Goal: Task Accomplishment & Management: Manage account settings

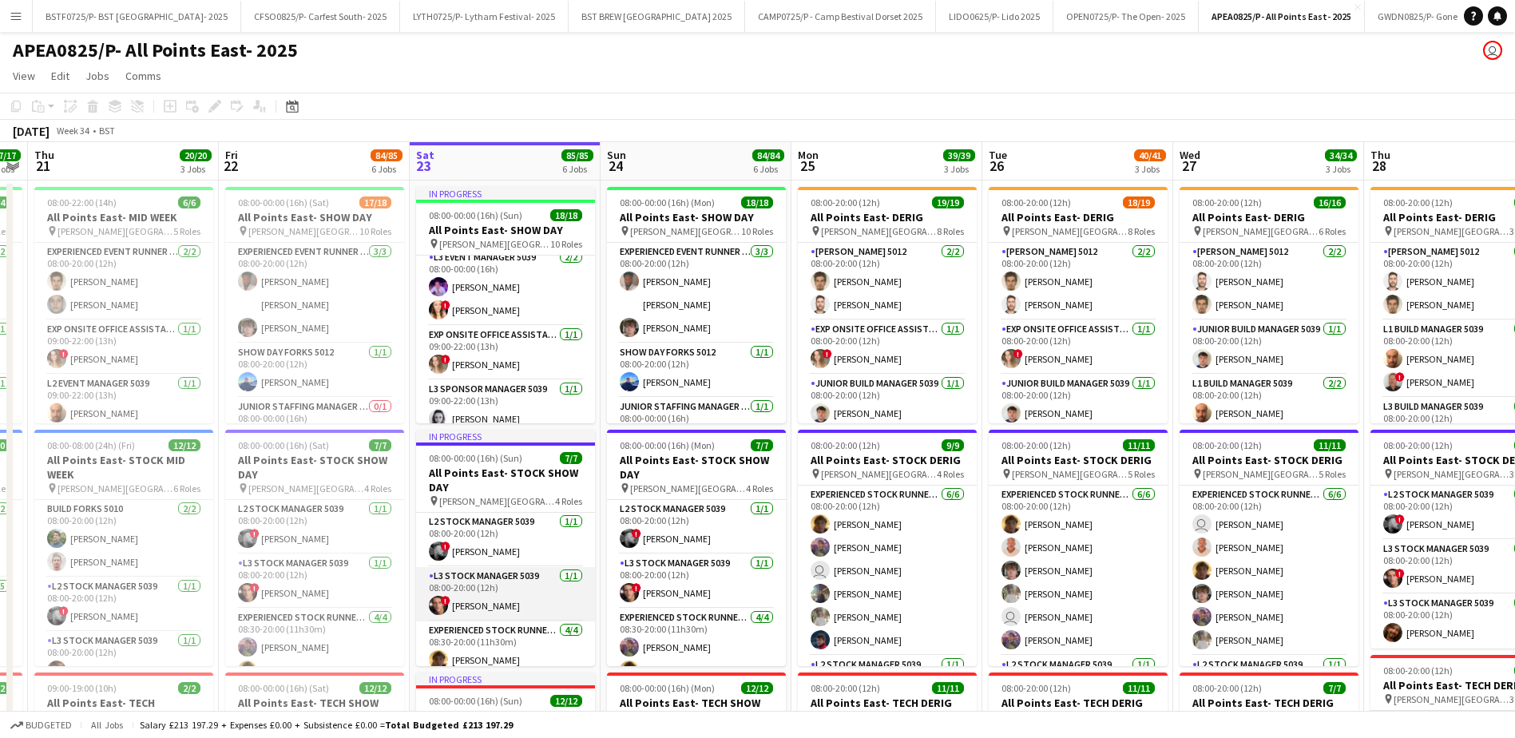
scroll to position [133, 0]
click at [453, 568] on app-card-role "Experienced Stock Runner 5012 [DATE] 08:30-20:00 (11h30m) [PERSON_NAME] [PERSON…" at bounding box center [505, 550] width 179 height 124
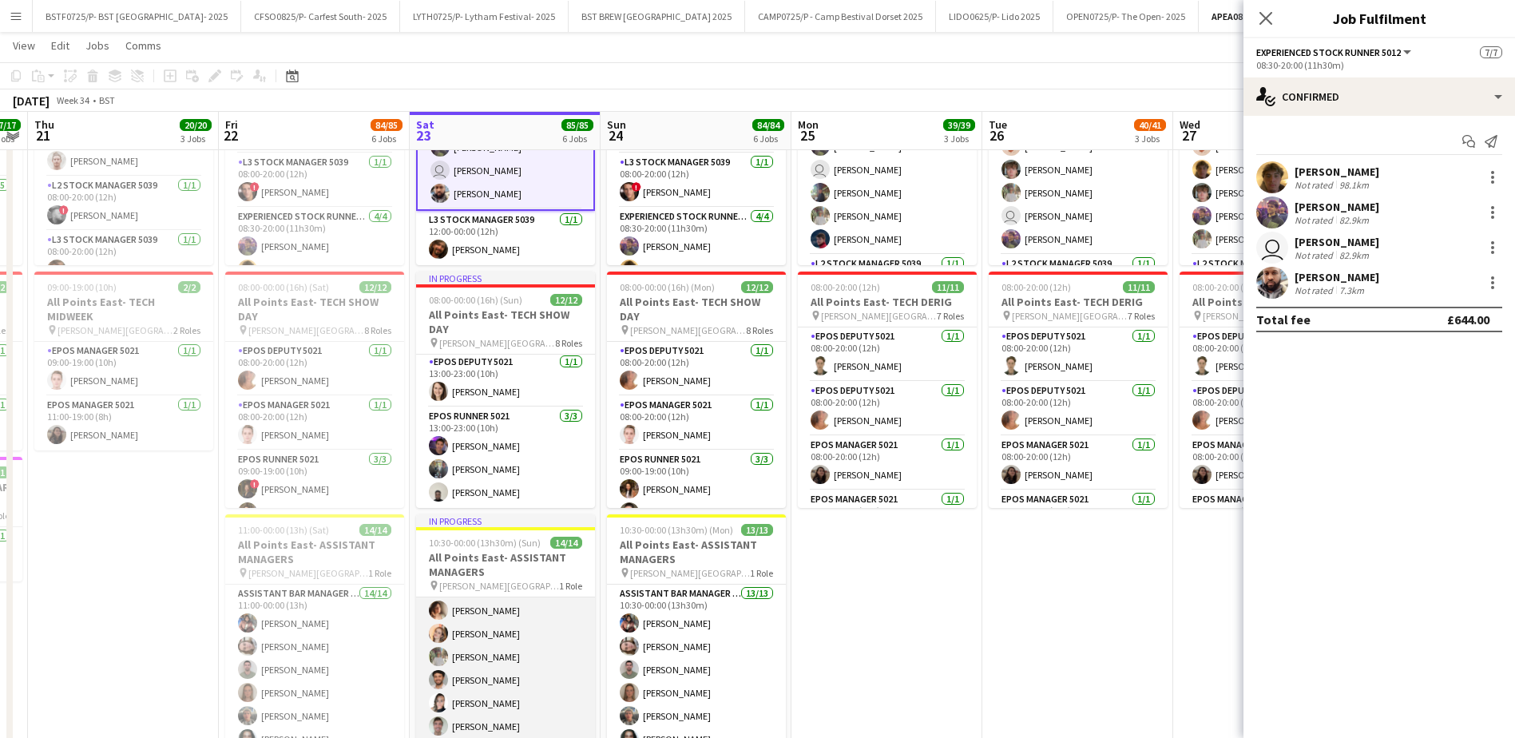
scroll to position [202, 0]
click at [492, 645] on app-card-role "Assistant Bar Manager 5006 14/14 10:30-00:00 (13h30m) [PERSON_NAME] [PERSON_NAM…" at bounding box center [505, 572] width 179 height 355
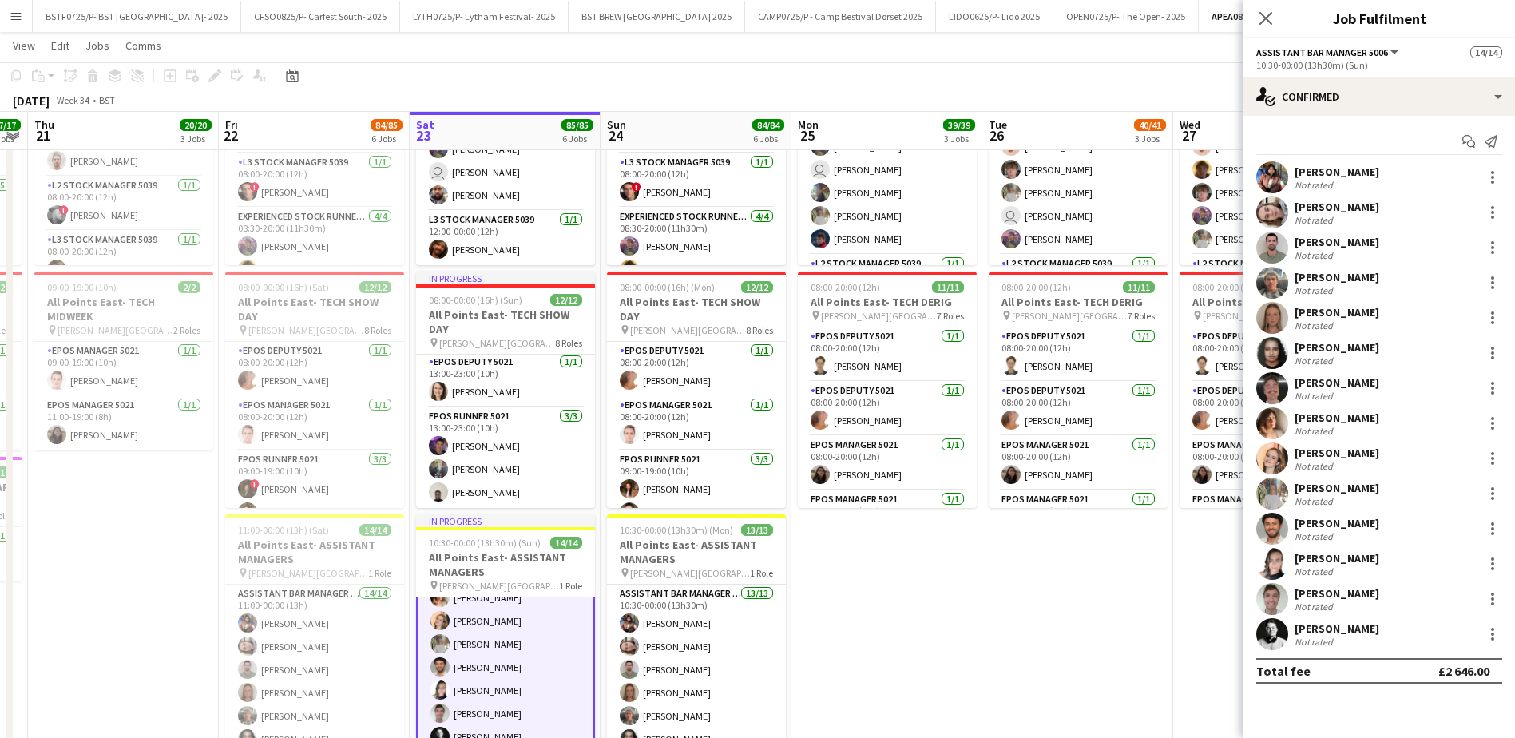
scroll to position [204, 0]
click at [1323, 490] on div "[PERSON_NAME]" at bounding box center [1337, 488] width 85 height 14
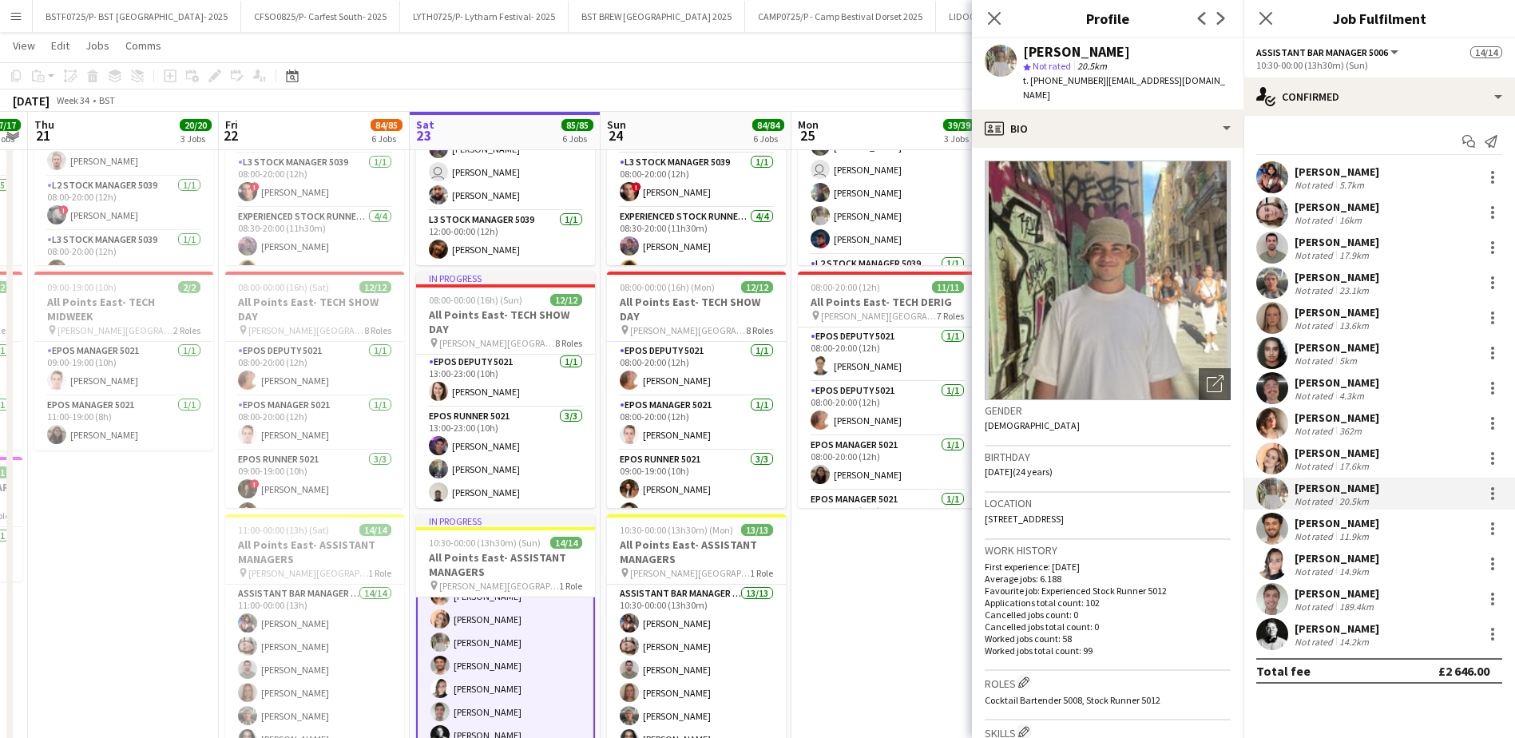
click at [1086, 274] on img at bounding box center [1108, 281] width 246 height 240
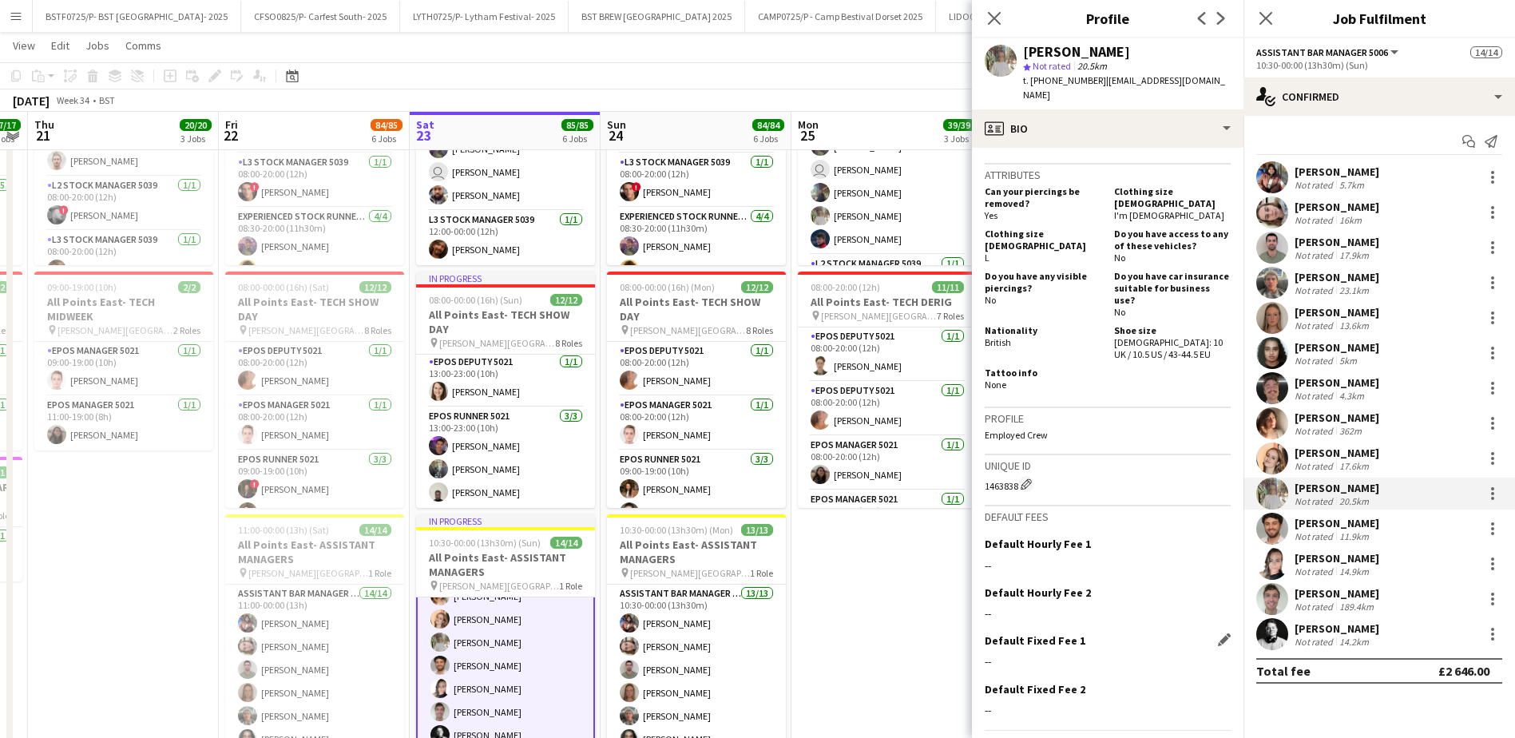
scroll to position [709, 0]
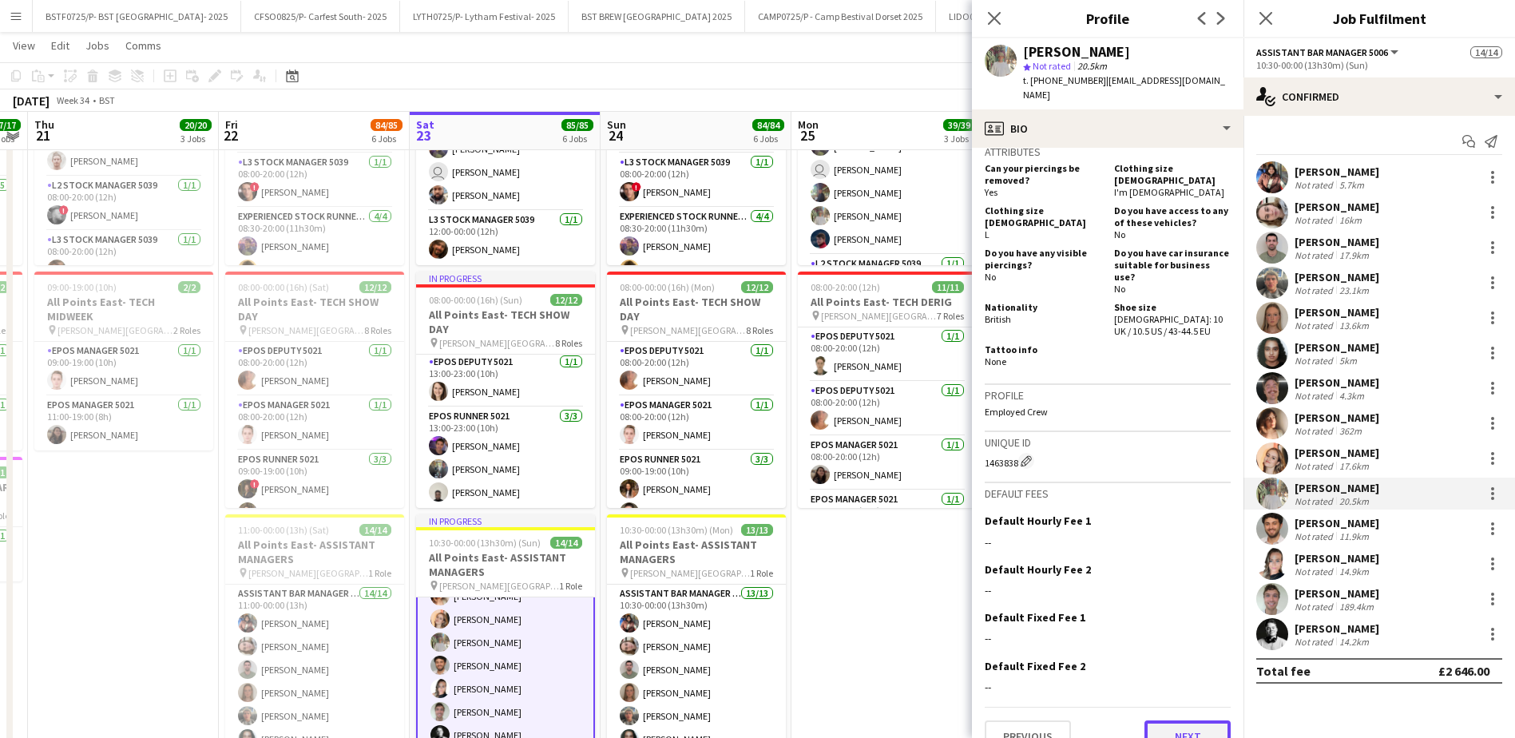
click at [1174, 721] on button "Next" at bounding box center [1188, 737] width 86 height 32
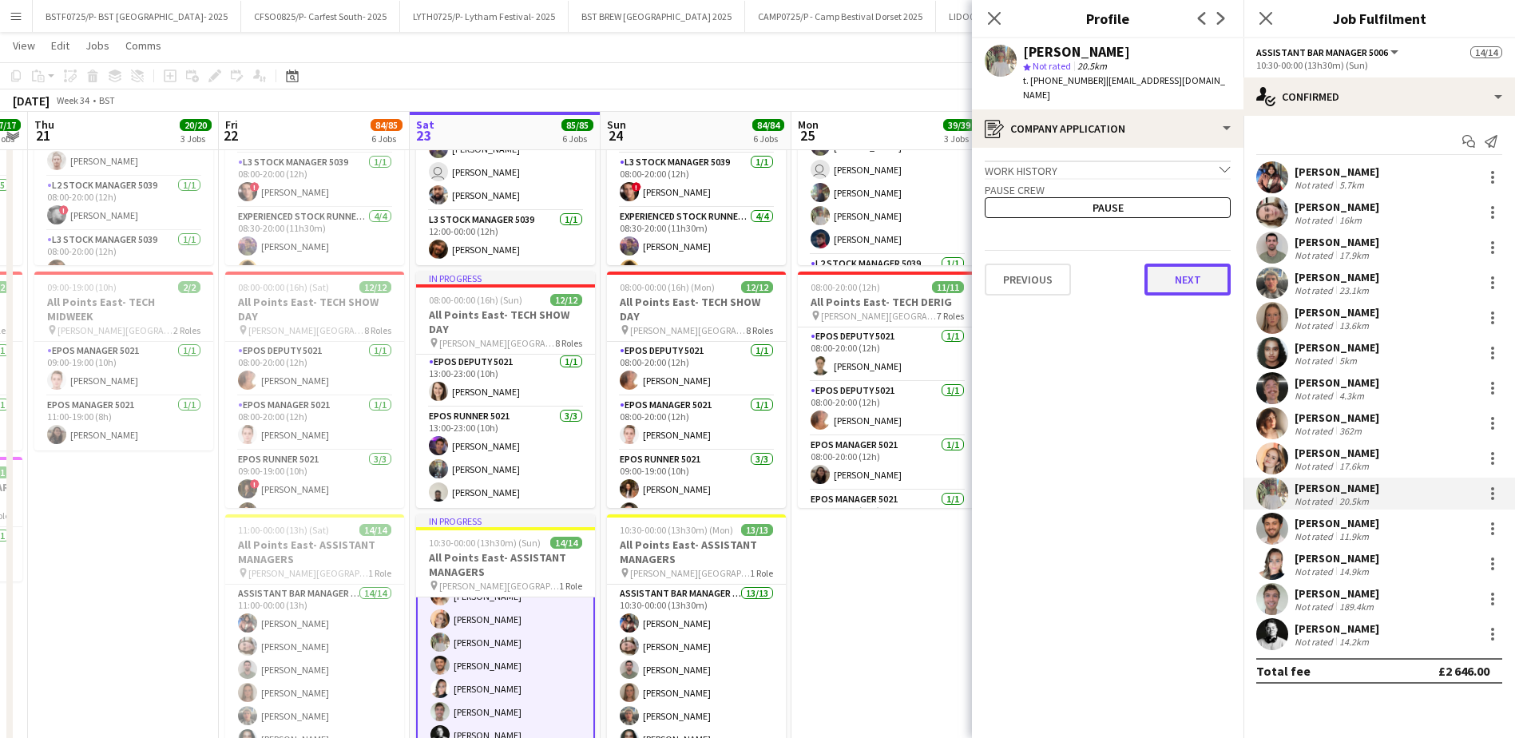
click at [1182, 271] on button "Next" at bounding box center [1188, 280] width 86 height 32
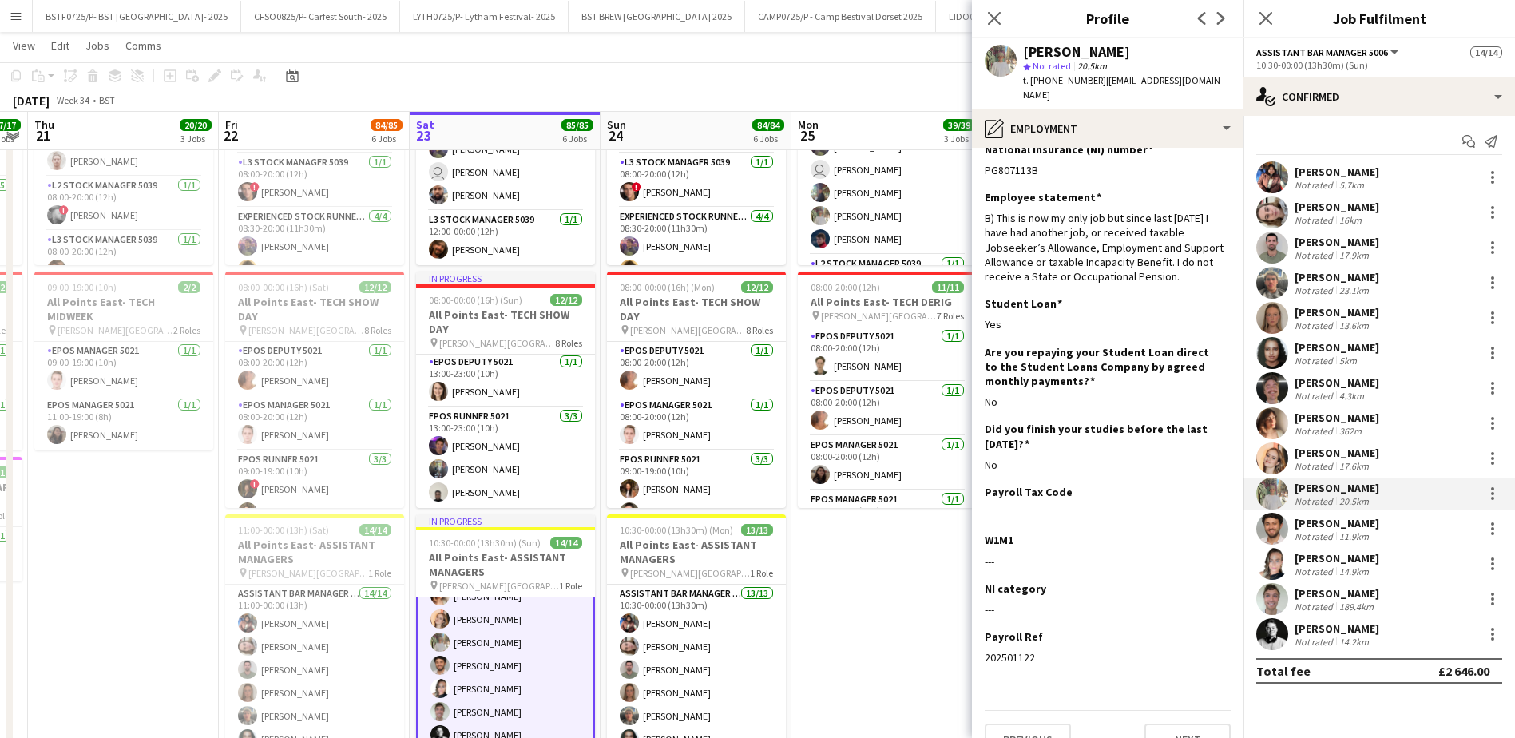
scroll to position [34, 0]
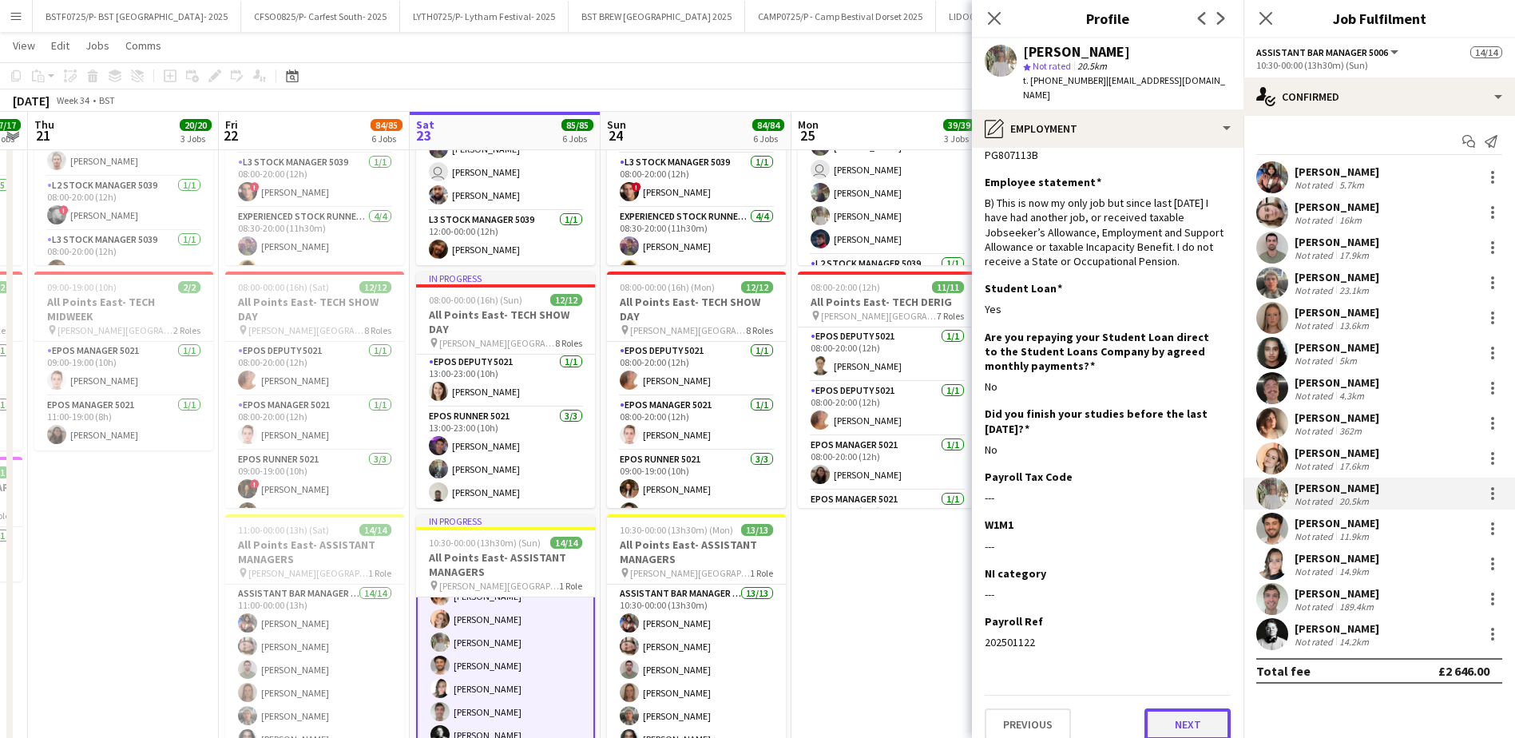
click at [1161, 709] on button "Next" at bounding box center [1188, 725] width 86 height 32
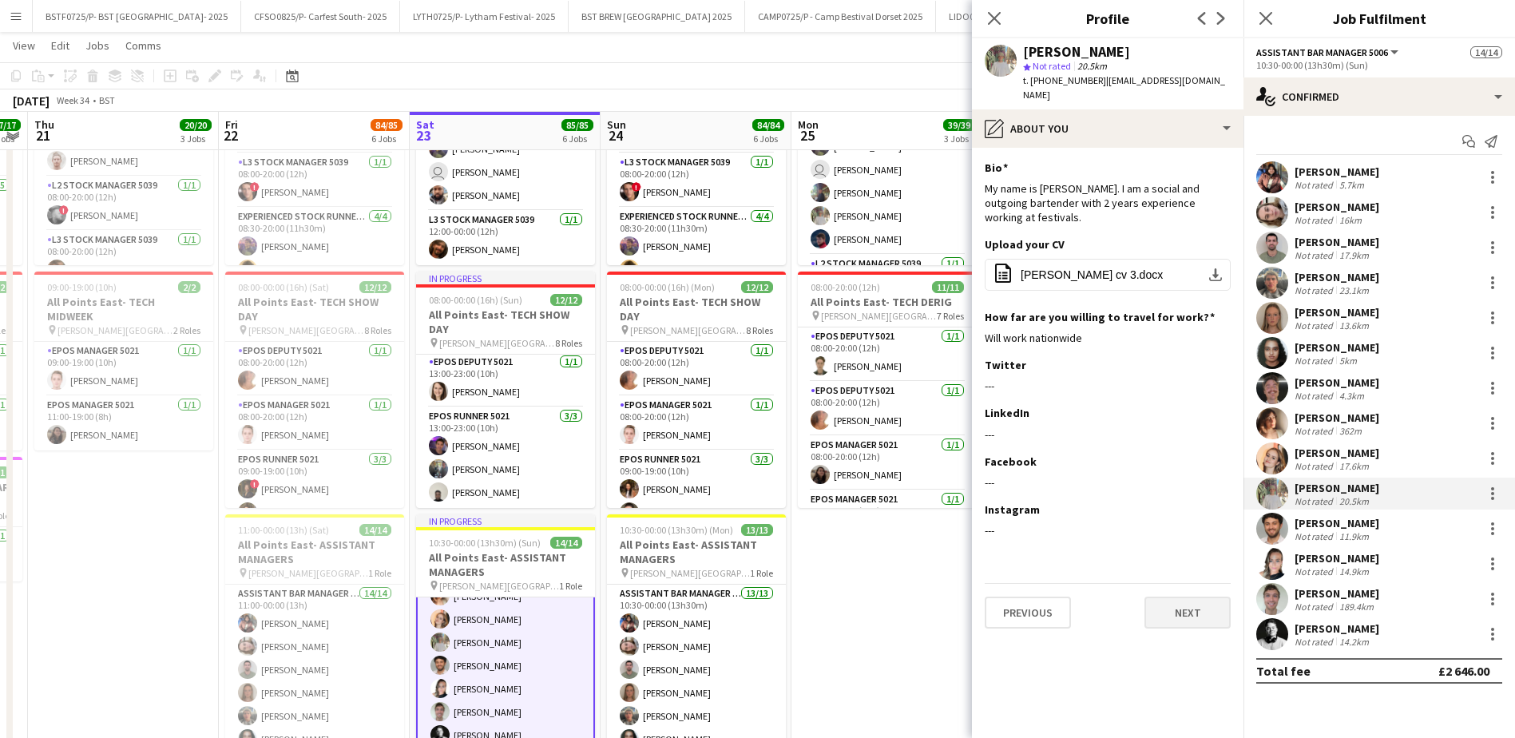
scroll to position [0, 0]
click at [1176, 611] on button "Next" at bounding box center [1188, 613] width 86 height 32
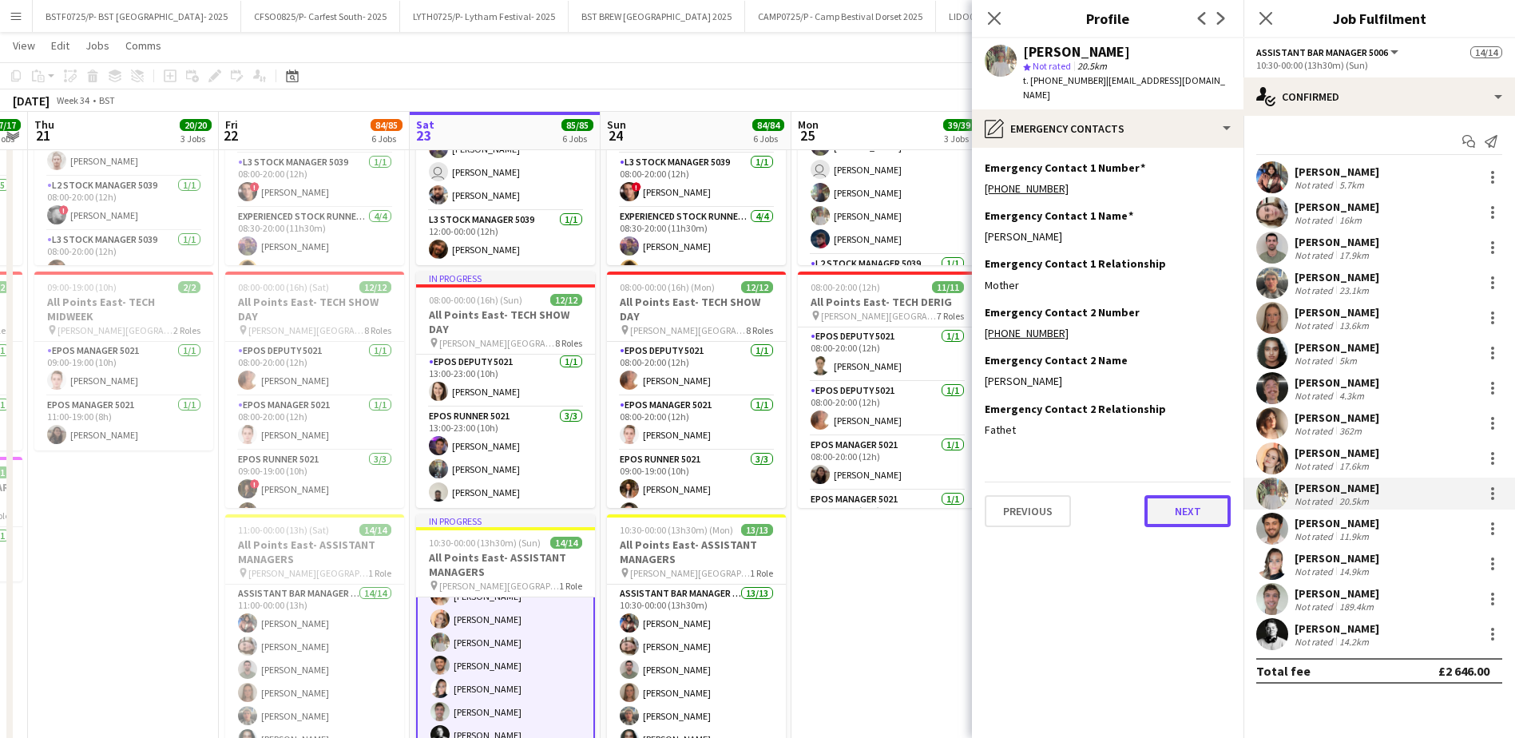
click at [1174, 507] on button "Next" at bounding box center [1188, 511] width 86 height 32
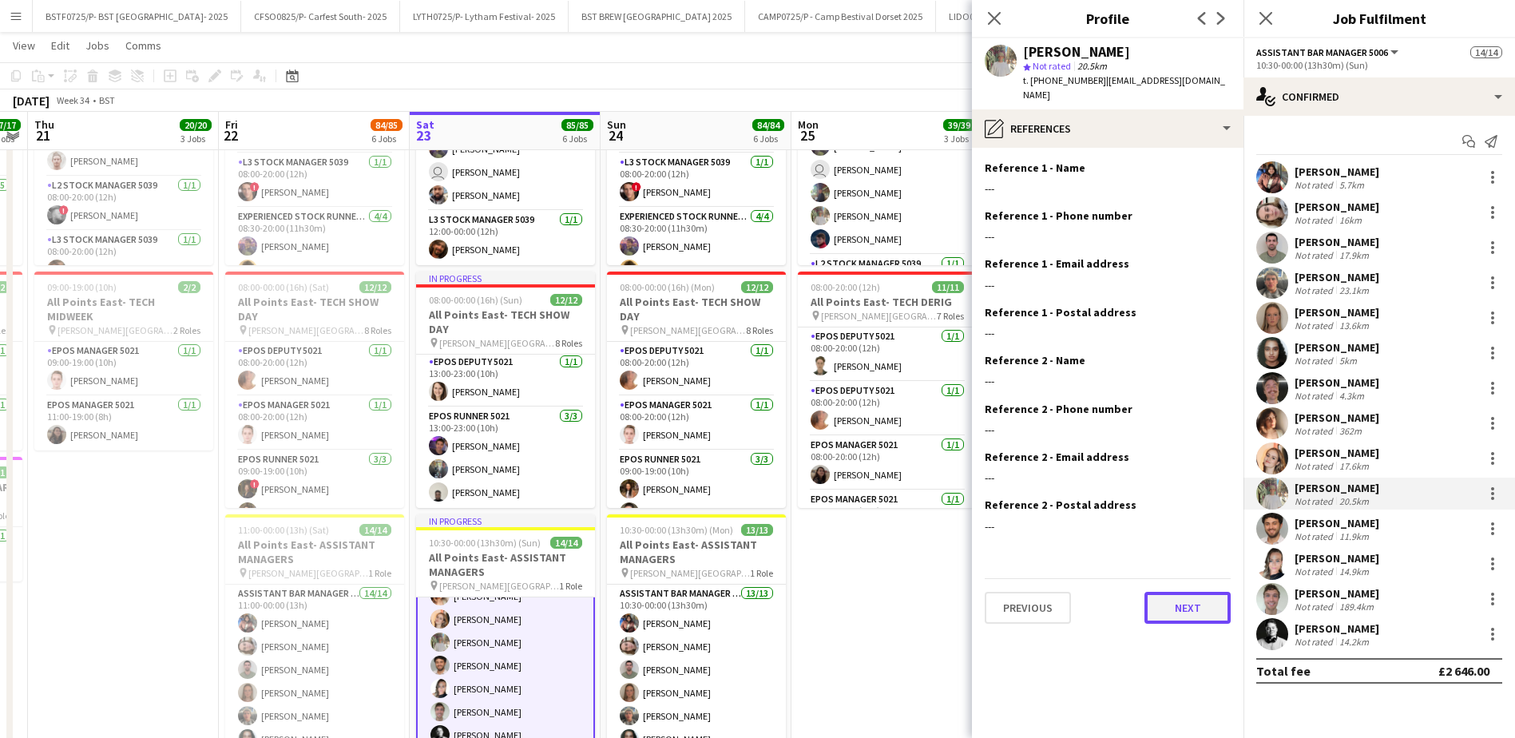
click at [1184, 603] on button "Next" at bounding box center [1188, 608] width 86 height 32
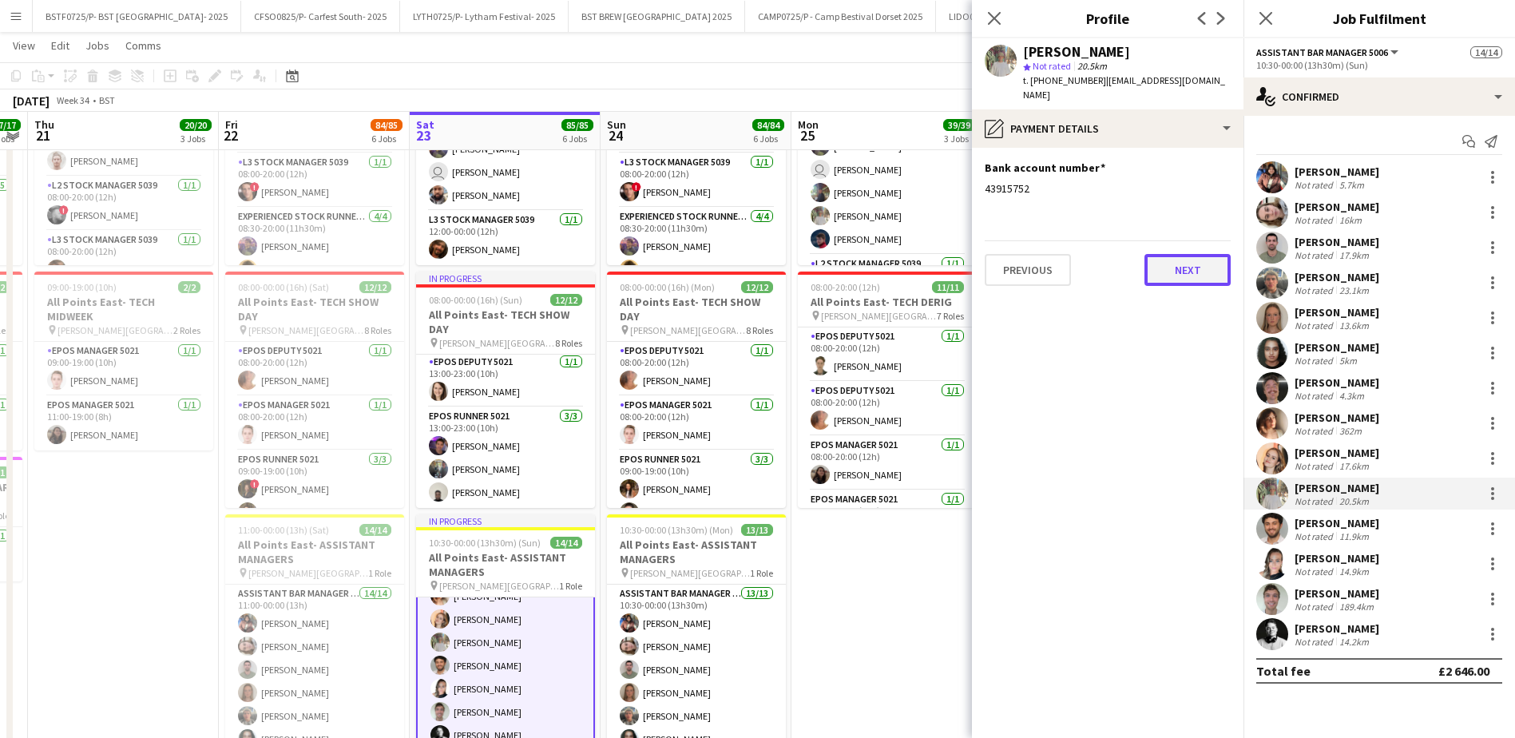
click at [1192, 254] on button "Next" at bounding box center [1188, 270] width 86 height 32
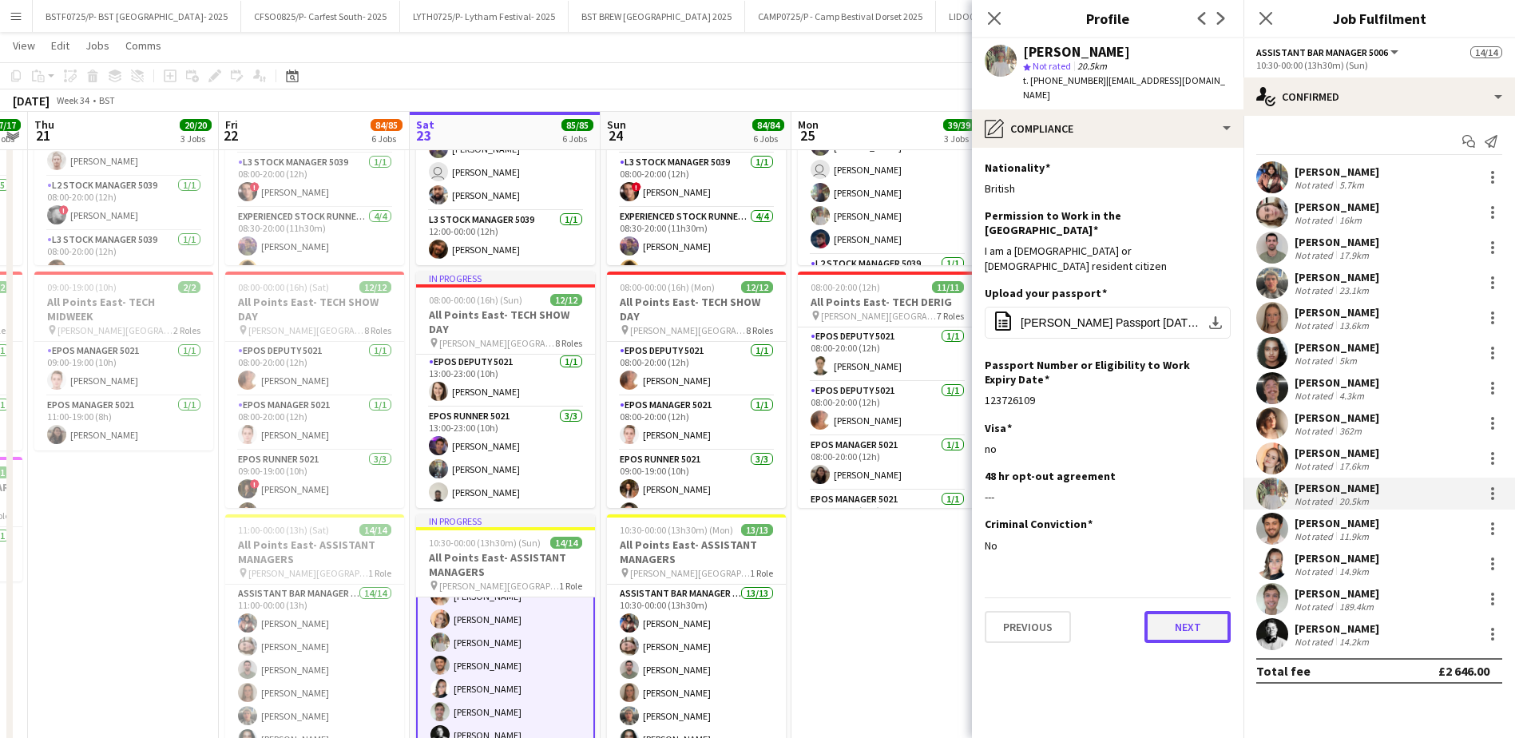
click at [1172, 611] on button "Next" at bounding box center [1188, 627] width 86 height 32
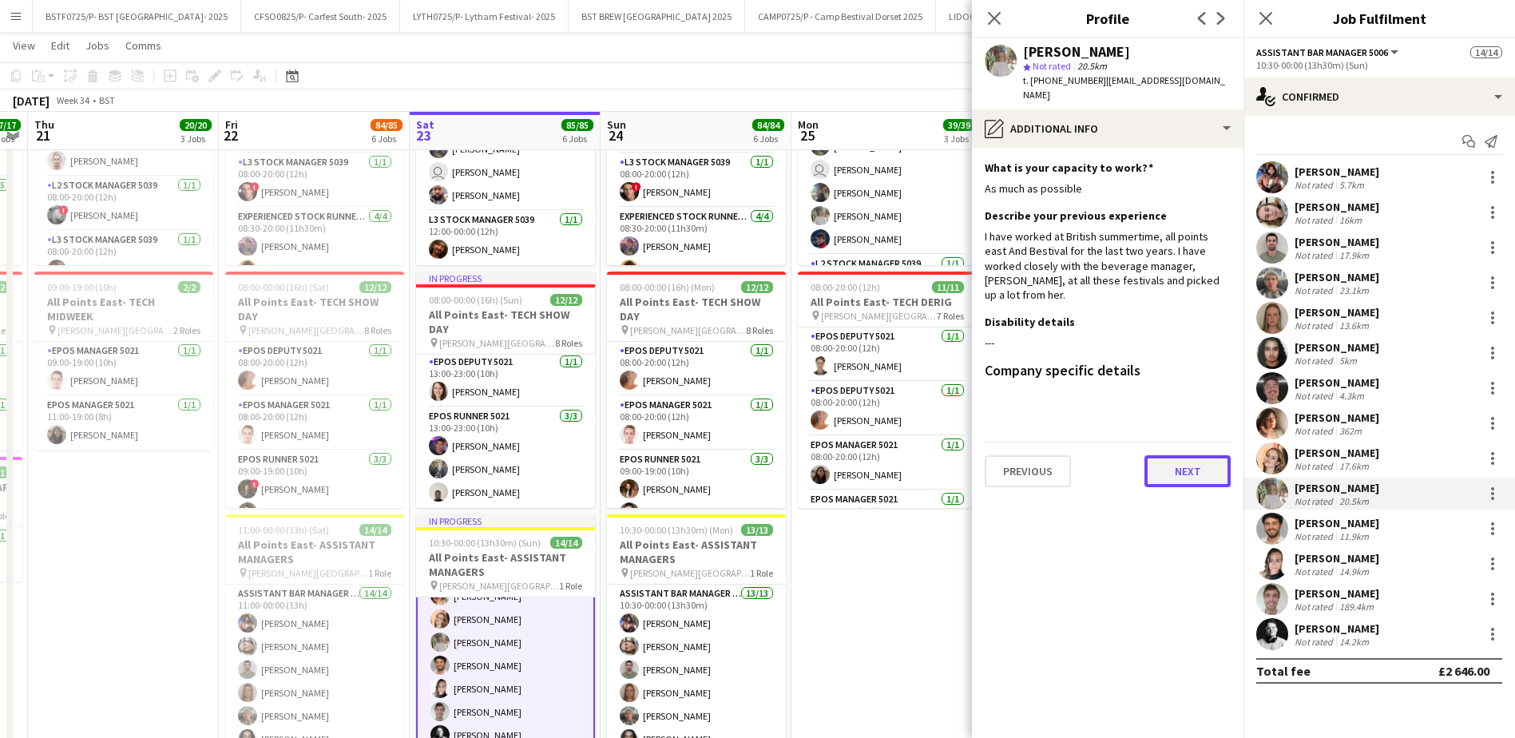
click at [1175, 455] on button "Next" at bounding box center [1188, 471] width 86 height 32
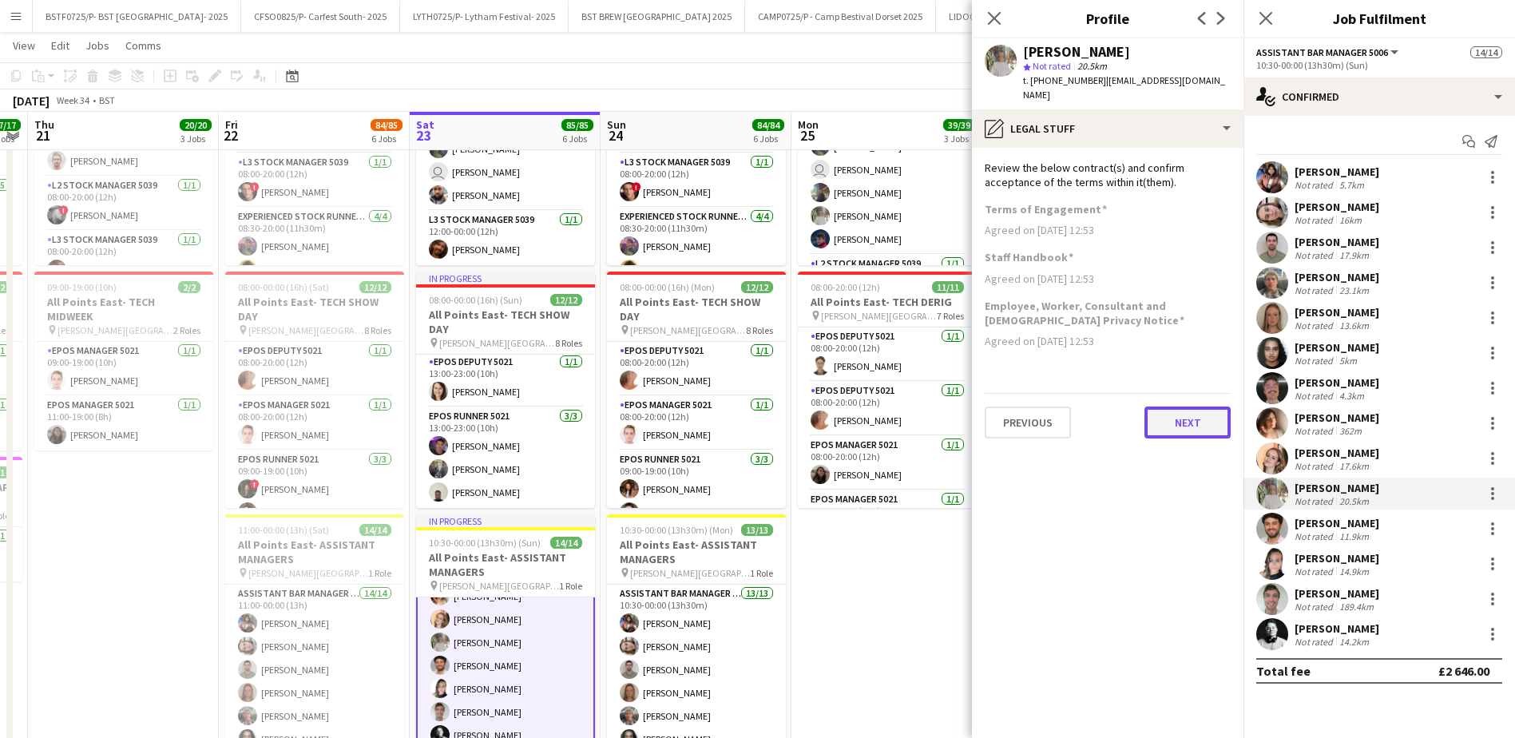
click at [1175, 407] on button "Next" at bounding box center [1188, 423] width 86 height 32
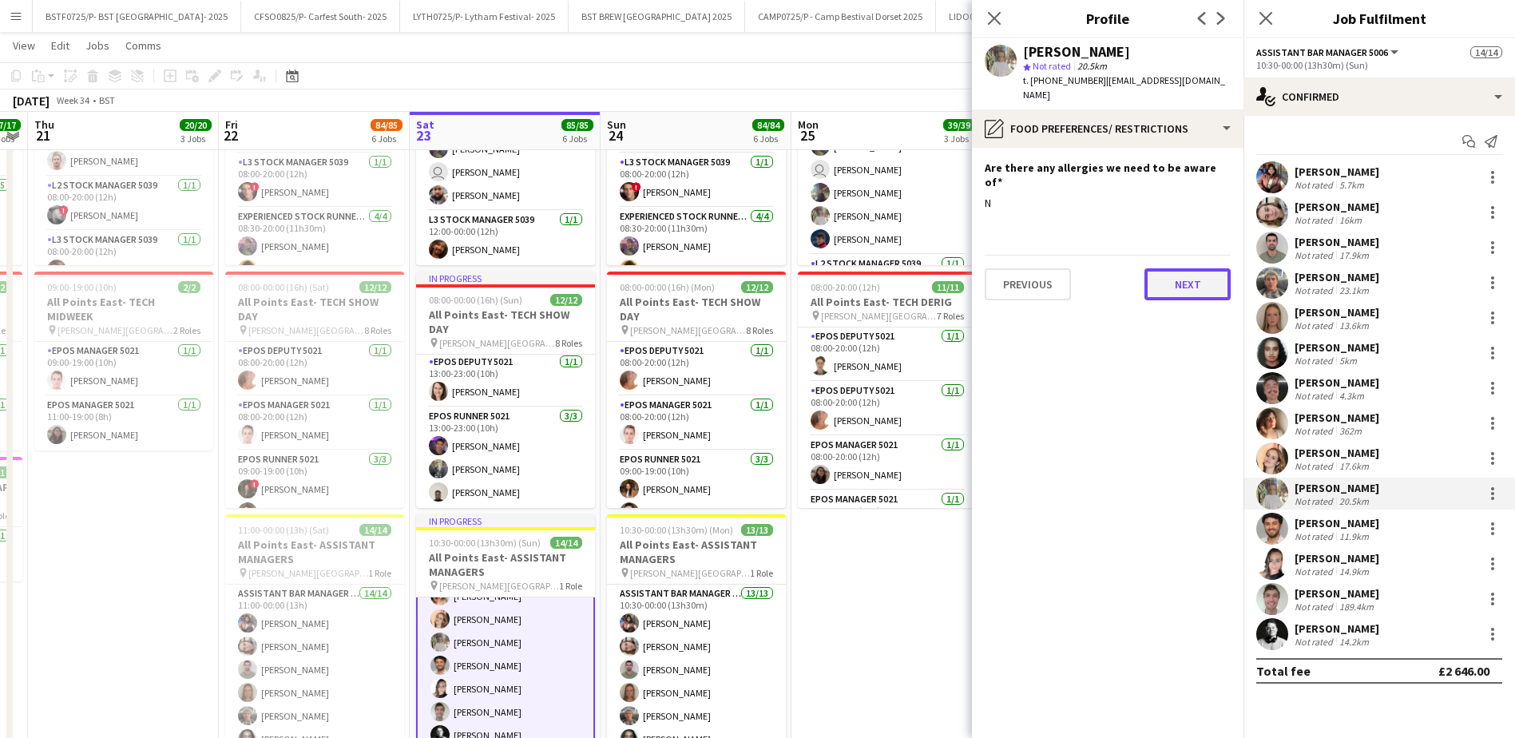
click at [1198, 268] on button "Next" at bounding box center [1188, 284] width 86 height 32
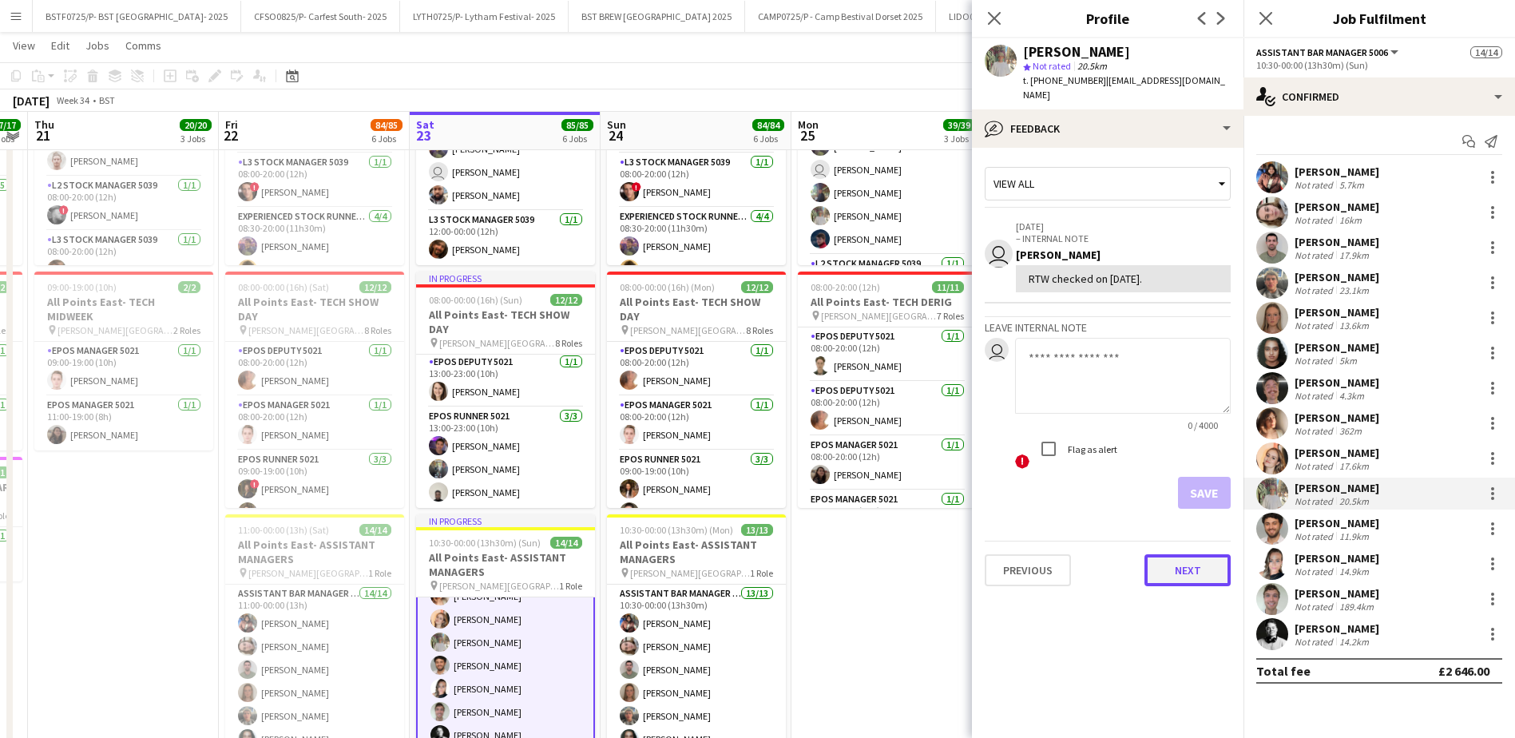
click at [1183, 554] on button "Next" at bounding box center [1188, 570] width 86 height 32
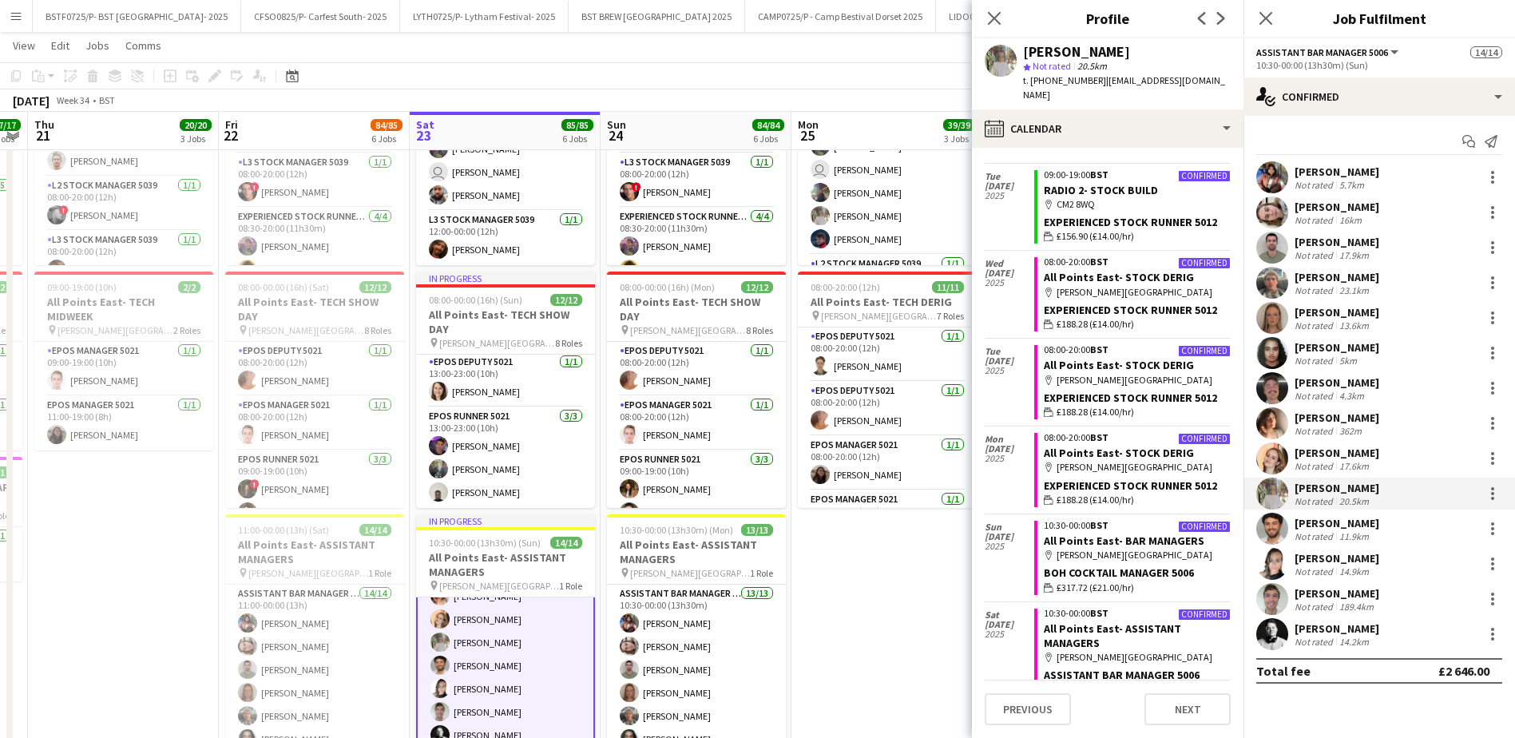
scroll to position [559, 0]
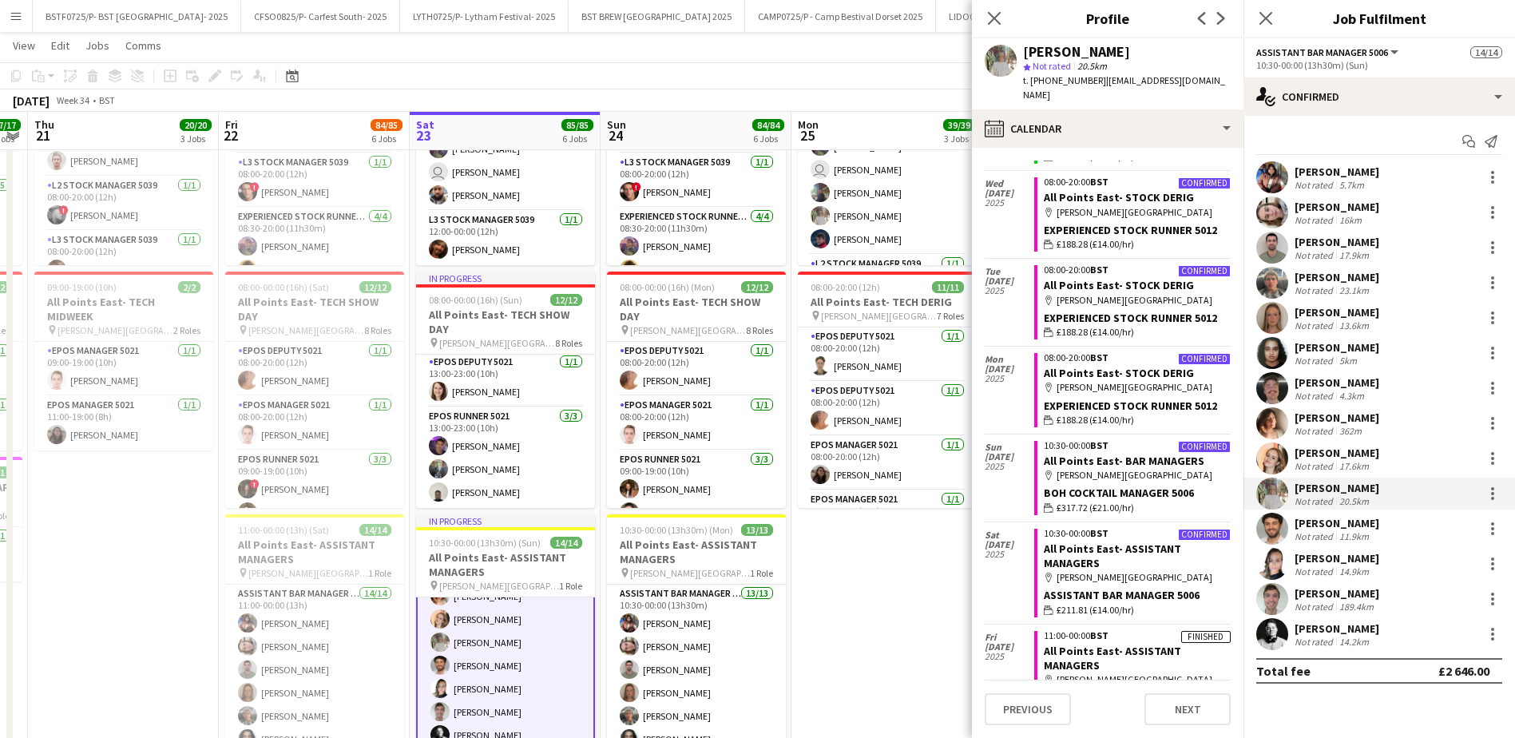
click at [784, 53] on app-page-menu "View Day view expanded Day view collapsed Month view Date picker Jump to [DATE]…" at bounding box center [757, 47] width 1515 height 30
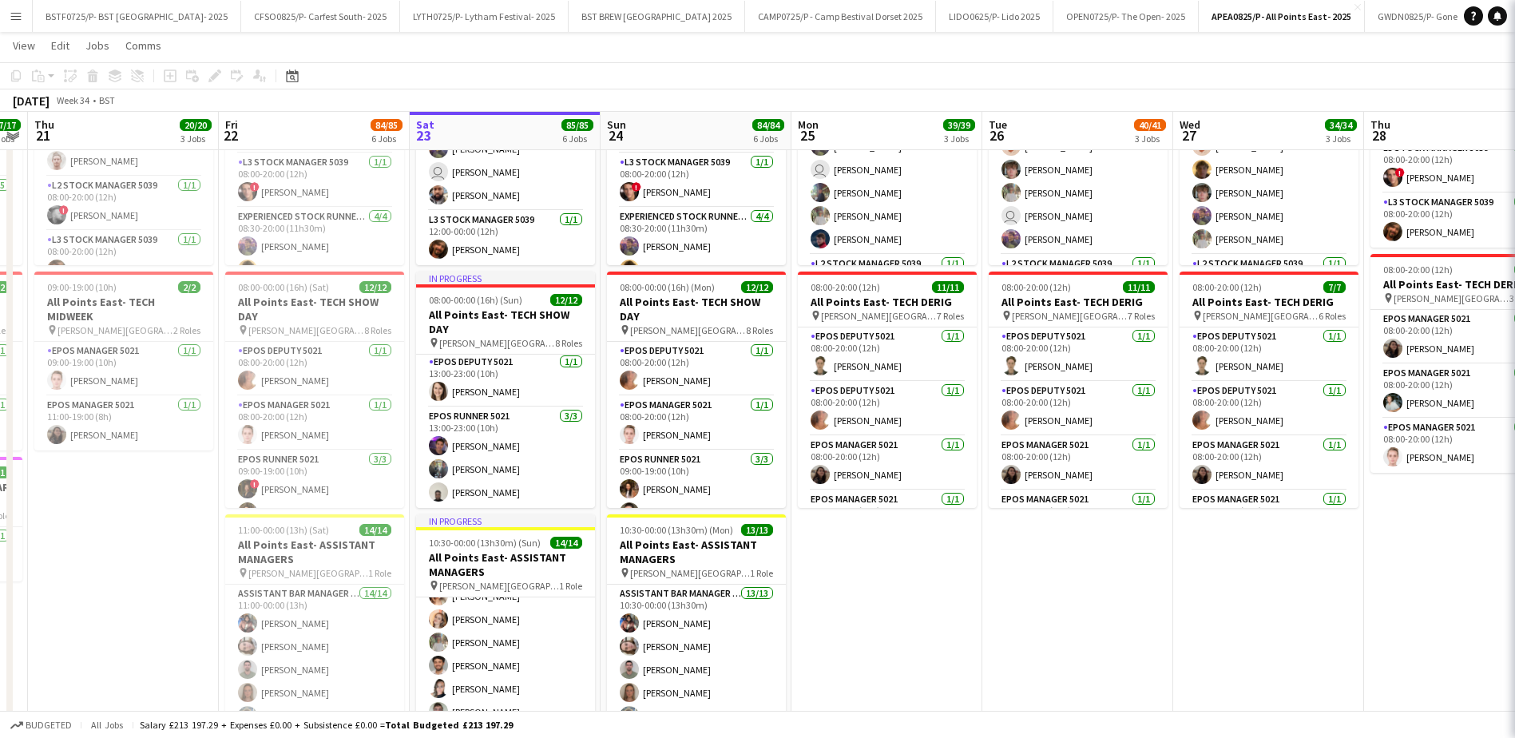
scroll to position [202, 0]
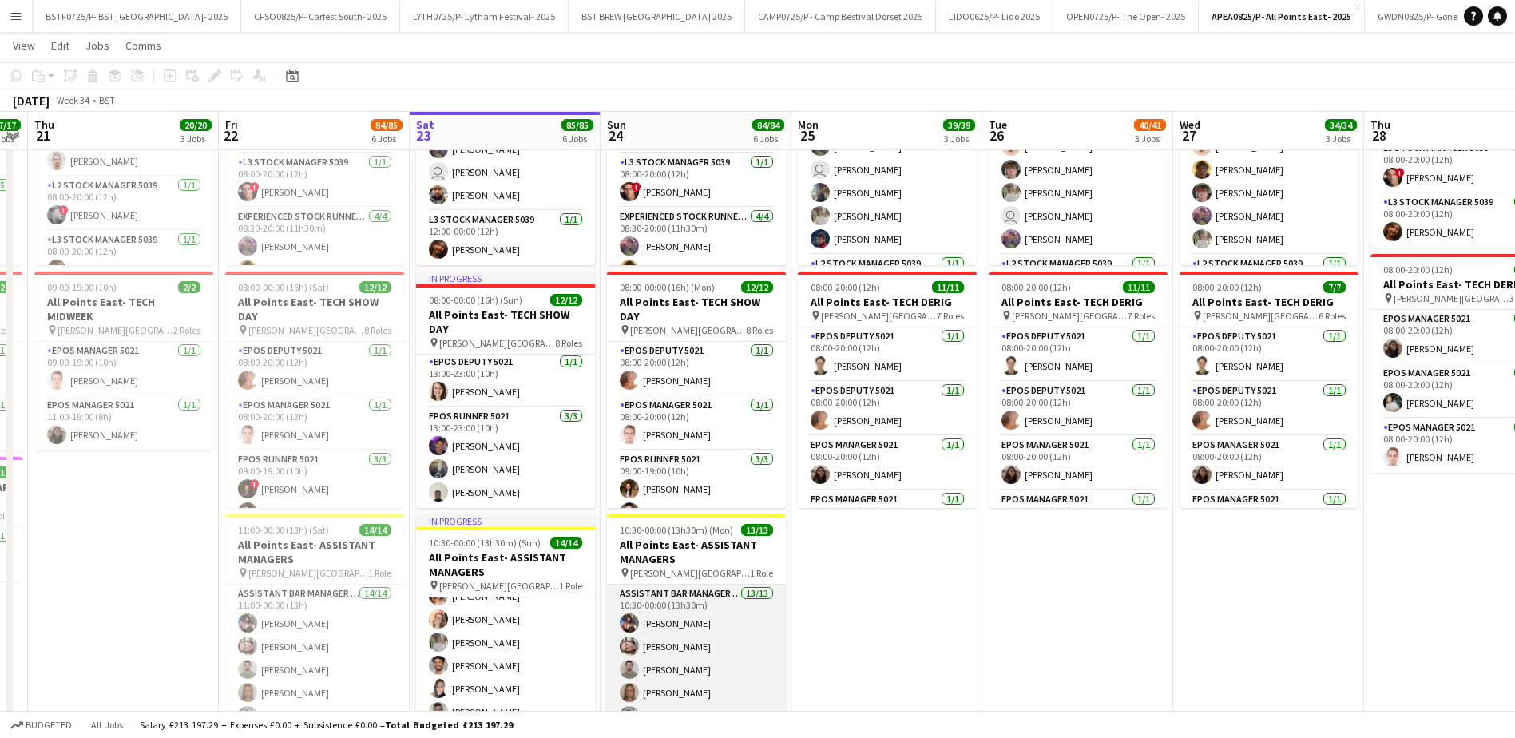
click at [676, 641] on app-card-role "Assistant Bar Manager 5006 13/13 10:30-00:00 (13h30m) [PERSON_NAME] [PERSON_NAM…" at bounding box center [696, 751] width 179 height 332
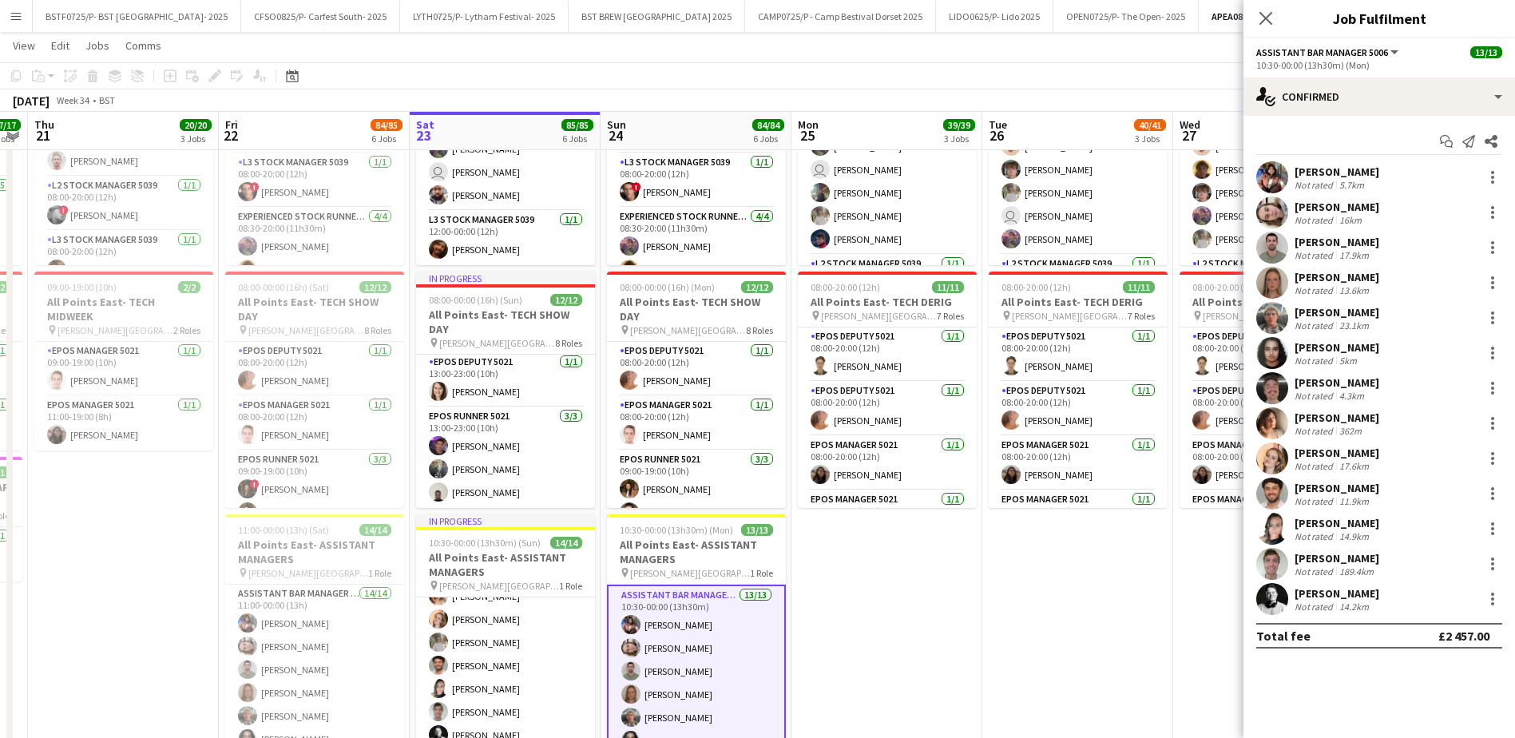
click at [1328, 206] on div "[PERSON_NAME]" at bounding box center [1337, 207] width 85 height 14
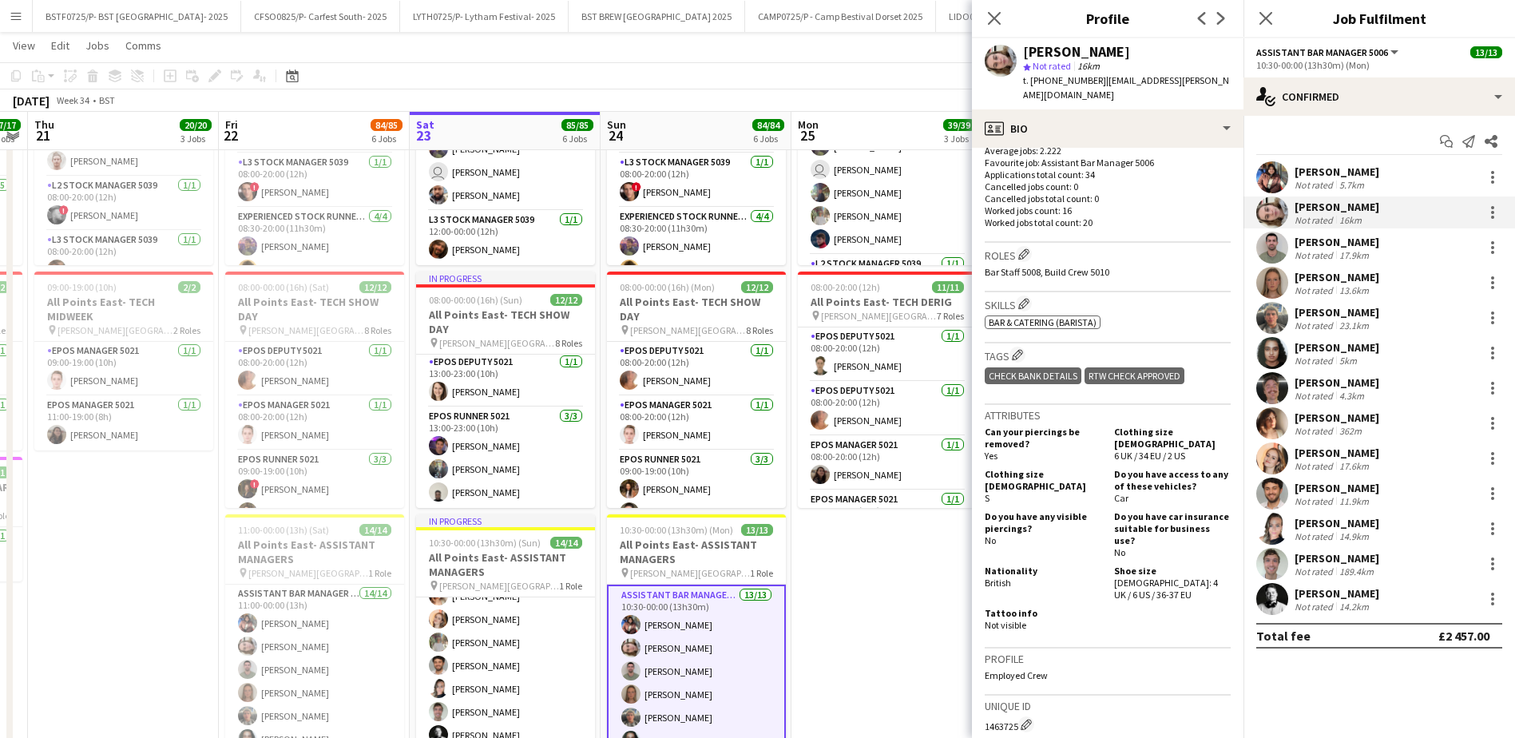
scroll to position [559, 0]
